Goal: Transaction & Acquisition: Book appointment/travel/reservation

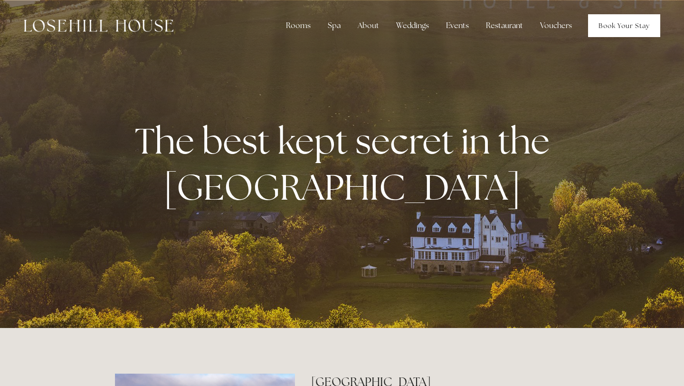
click at [612, 23] on link "Book Your Stay" at bounding box center [624, 25] width 72 height 23
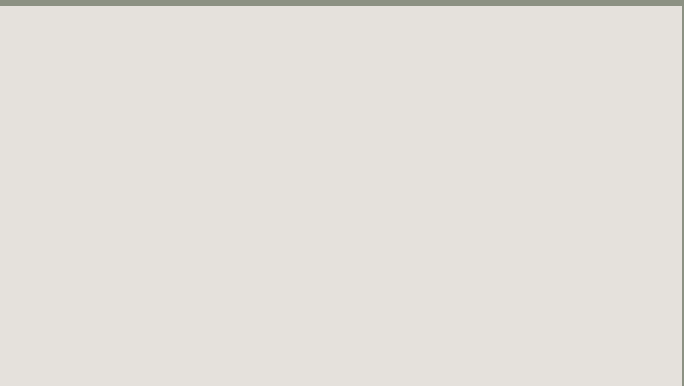
scroll to position [0, 2]
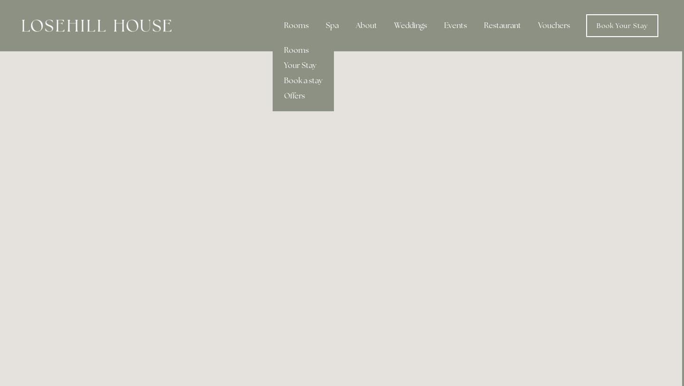
click at [302, 50] on link "Rooms" at bounding box center [303, 50] width 61 height 15
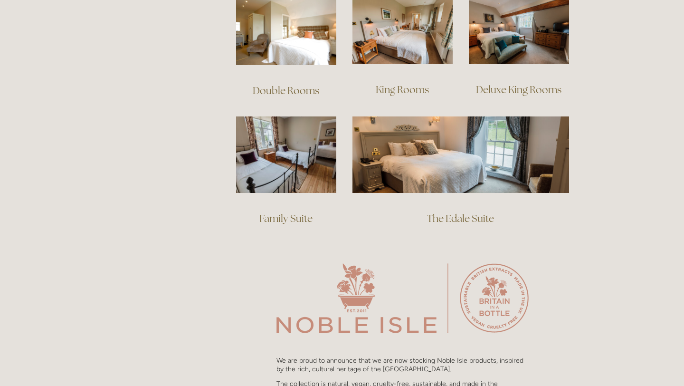
scroll to position [725, 0]
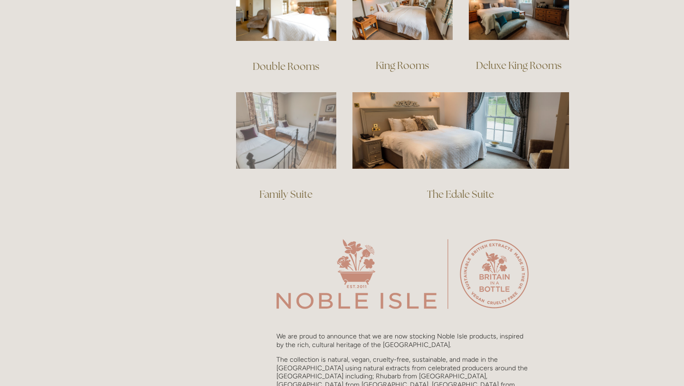
click at [282, 127] on img at bounding box center [286, 130] width 100 height 76
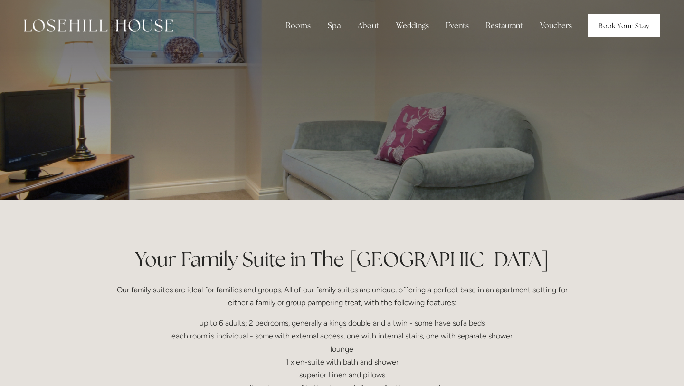
click at [604, 23] on link "Book Your Stay" at bounding box center [624, 25] width 72 height 23
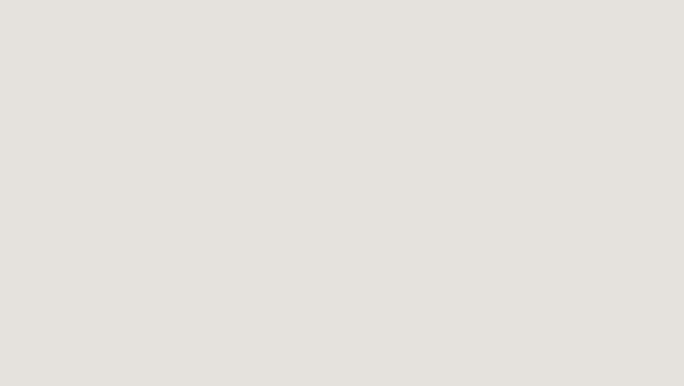
scroll to position [795, 0]
